Goal: Task Accomplishment & Management: Manage account settings

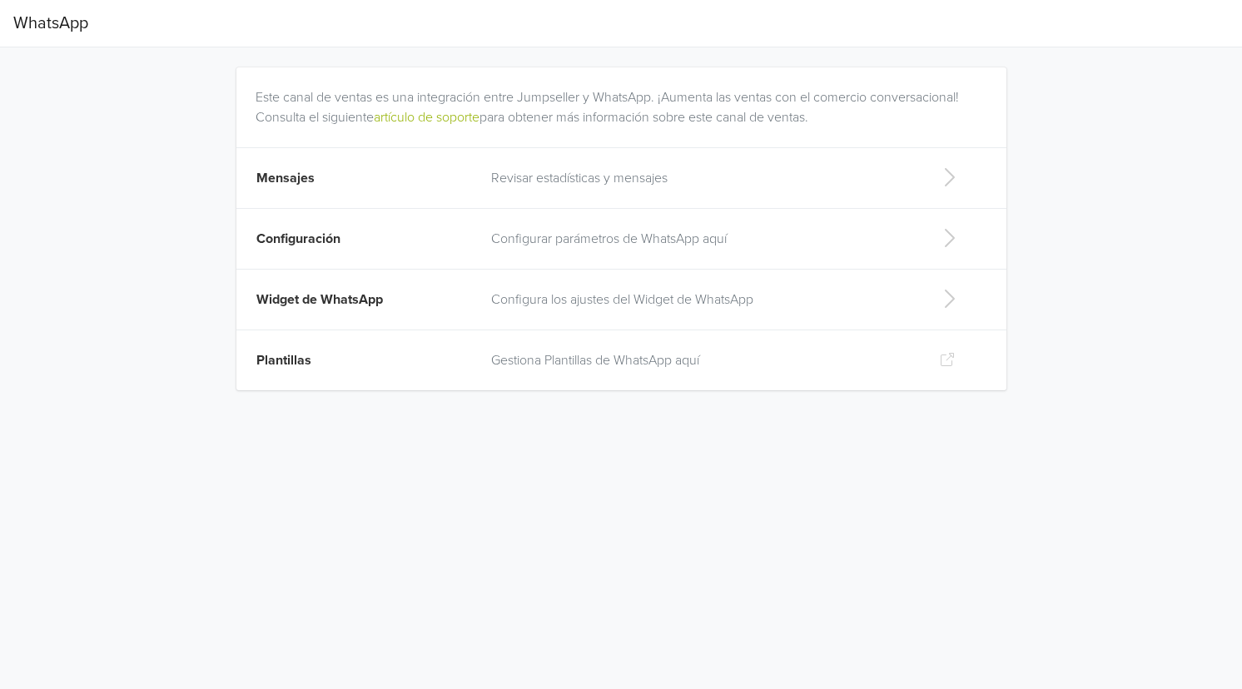
click at [871, 295] on p "Configura los ajustes del Widget de WhatsApp" at bounding box center [702, 300] width 422 height 20
select select "rb"
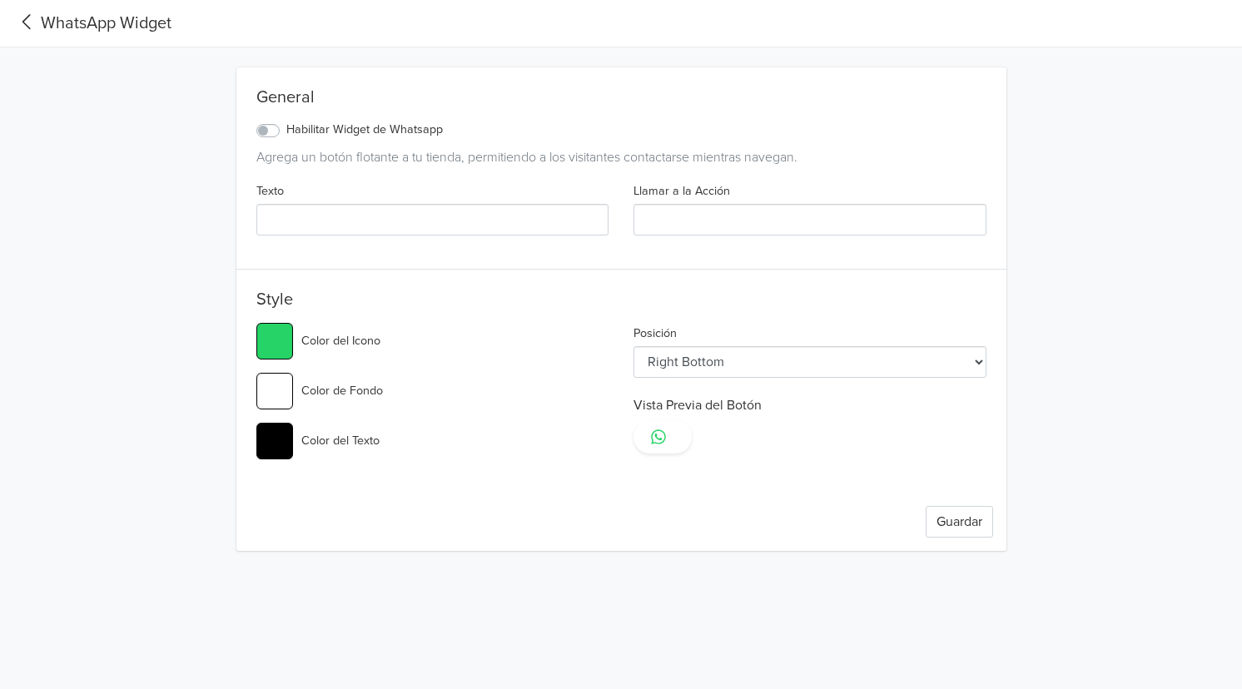
type input "#25d366"
select select "lt"
click at [27, 15] on icon at bounding box center [26, 22] width 27 height 22
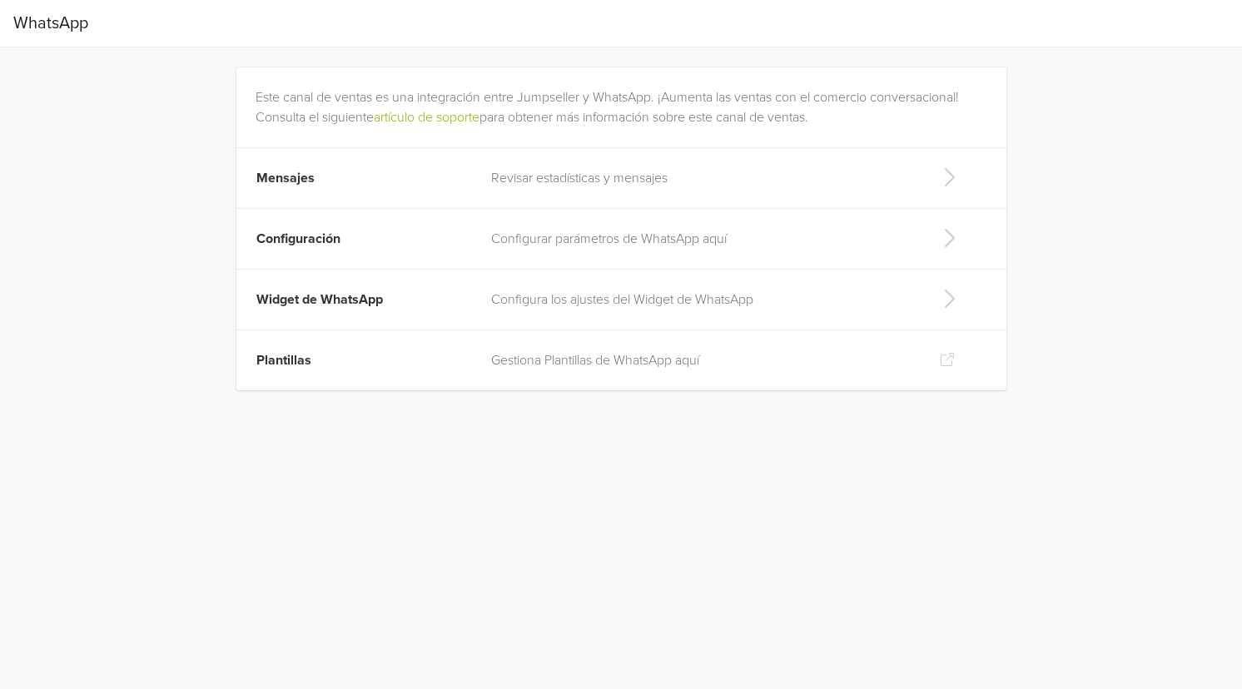
click at [673, 176] on p "Revisar estadísticas y mensajes" at bounding box center [702, 178] width 422 height 20
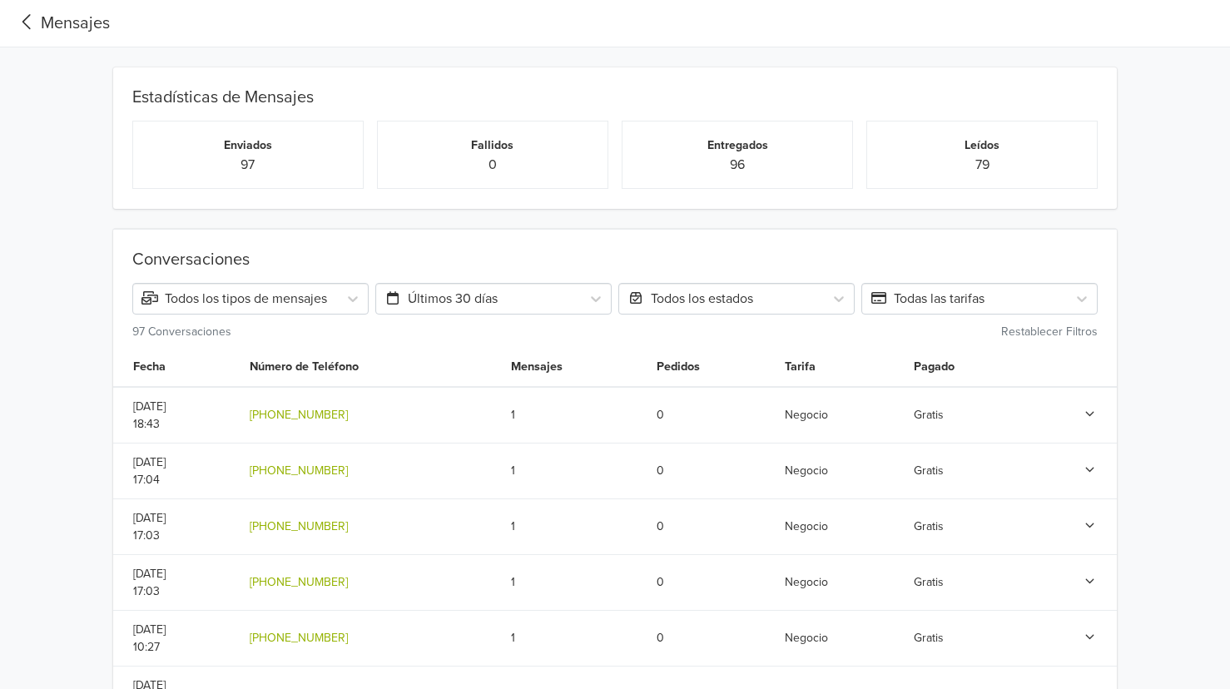
click at [14, 25] on icon at bounding box center [26, 22] width 27 height 22
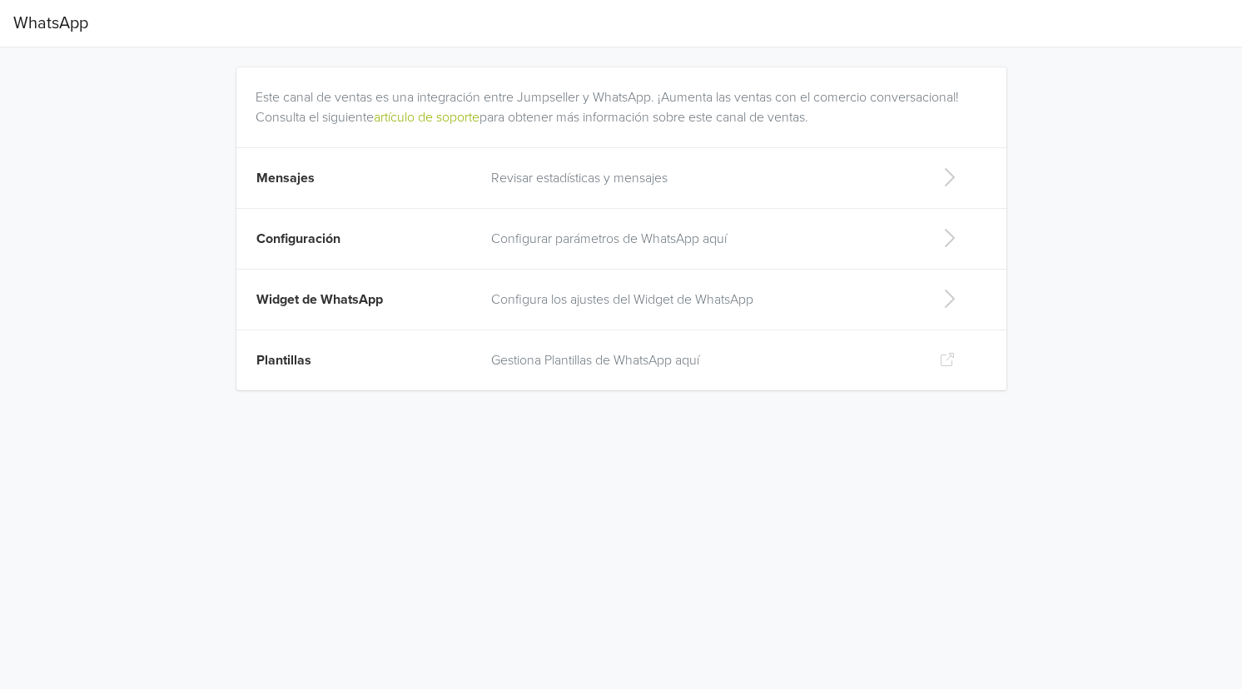
click at [678, 252] on td "Configurar parámetros de WhatsApp aquí" at bounding box center [702, 239] width 442 height 61
